Goal: Transaction & Acquisition: Purchase product/service

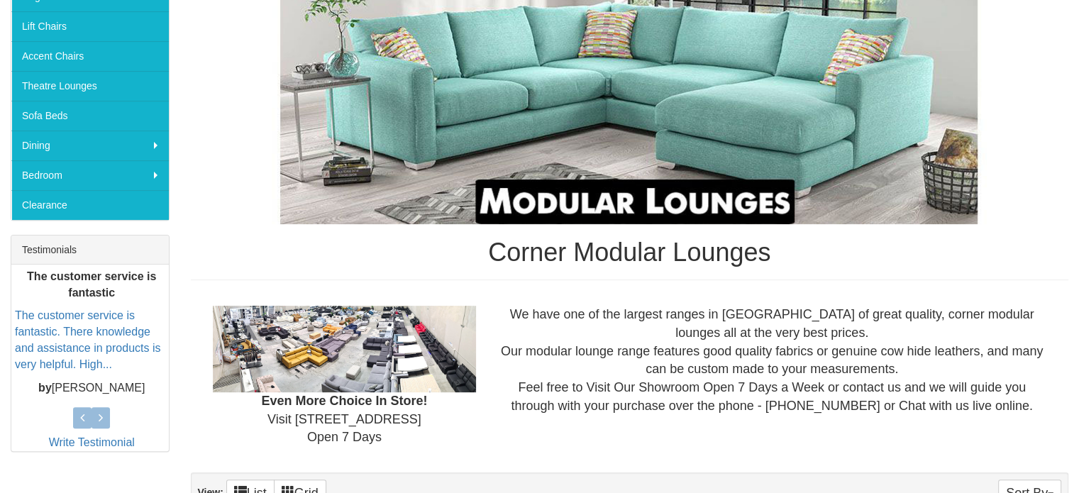
scroll to position [369, 0]
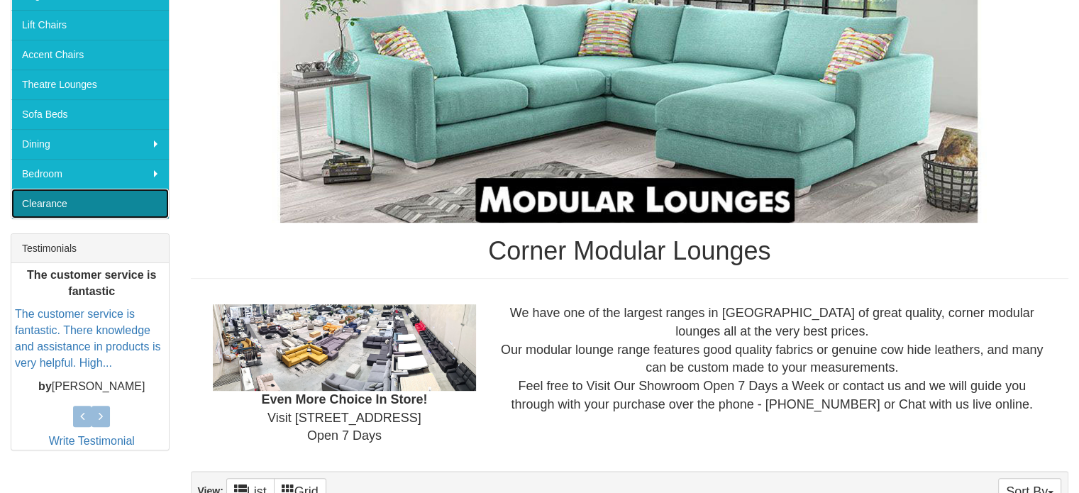
click at [43, 196] on link "Clearance" at bounding box center [90, 204] width 158 height 30
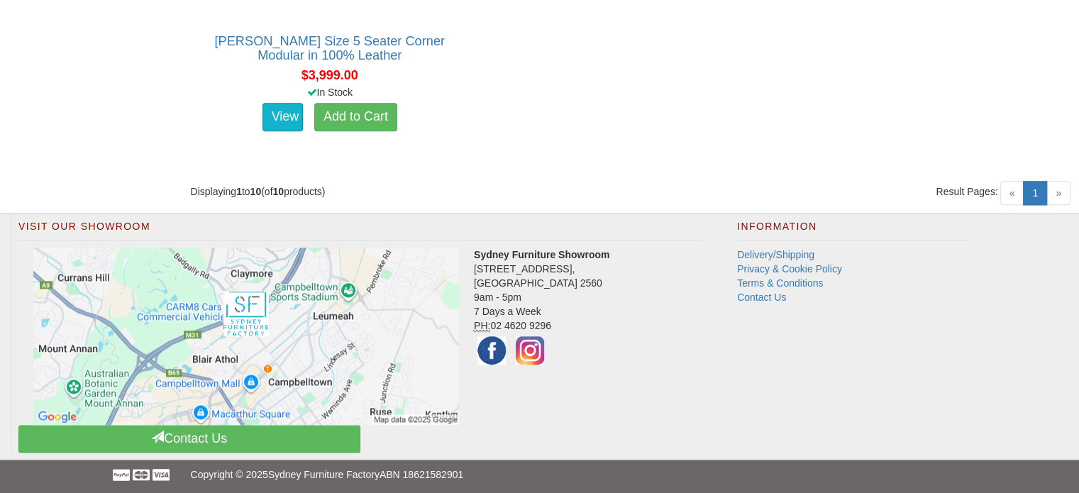
scroll to position [1667, 0]
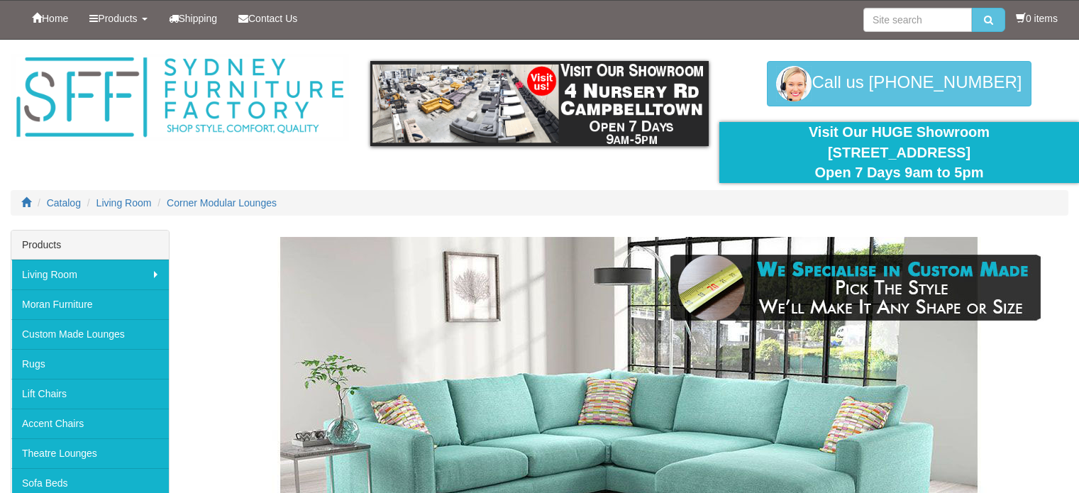
scroll to position [369, 0]
